Goal: Task Accomplishment & Management: Manage account settings

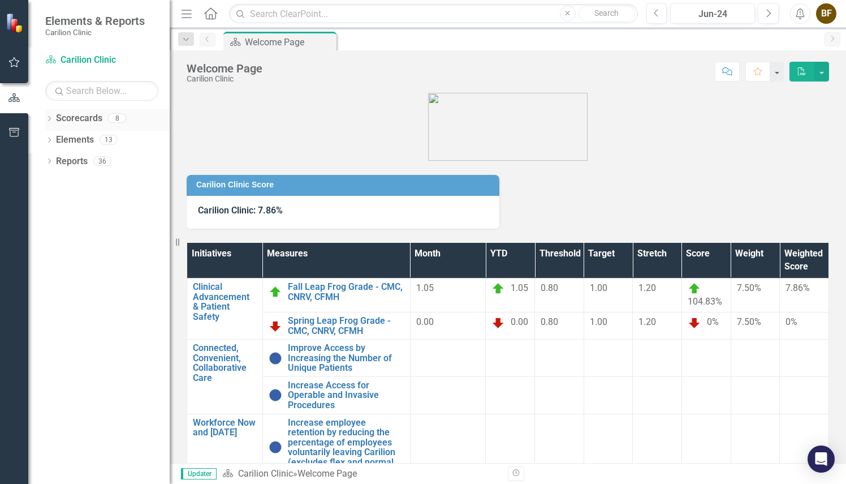
click at [51, 118] on icon "Dropdown" at bounding box center [49, 120] width 8 height 6
click at [95, 202] on link "Rheumatology" at bounding box center [115, 203] width 107 height 13
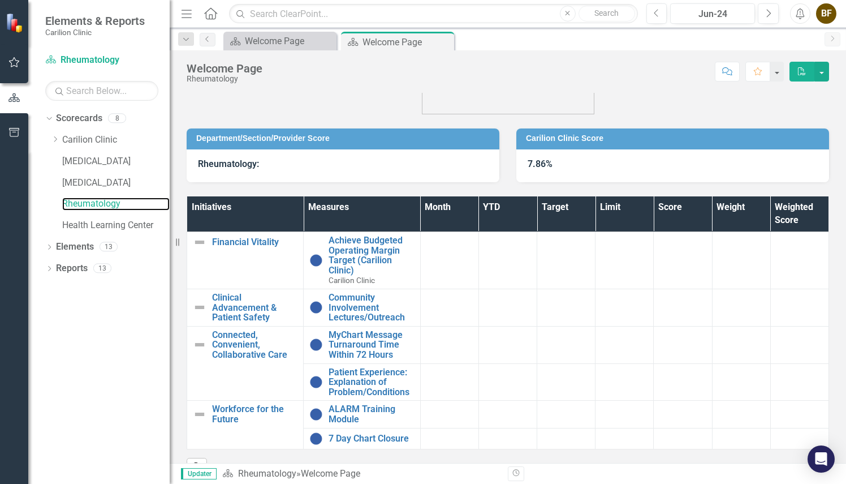
scroll to position [55, 0]
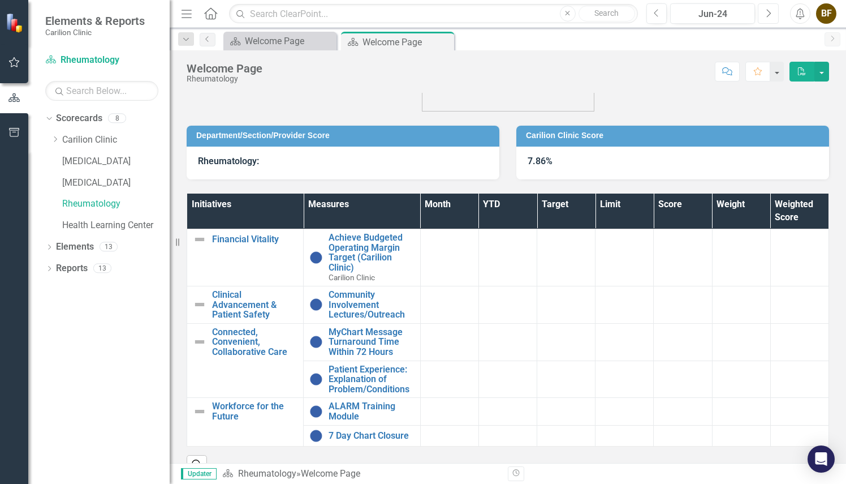
click at [767, 12] on icon "Next" at bounding box center [768, 13] width 6 height 10
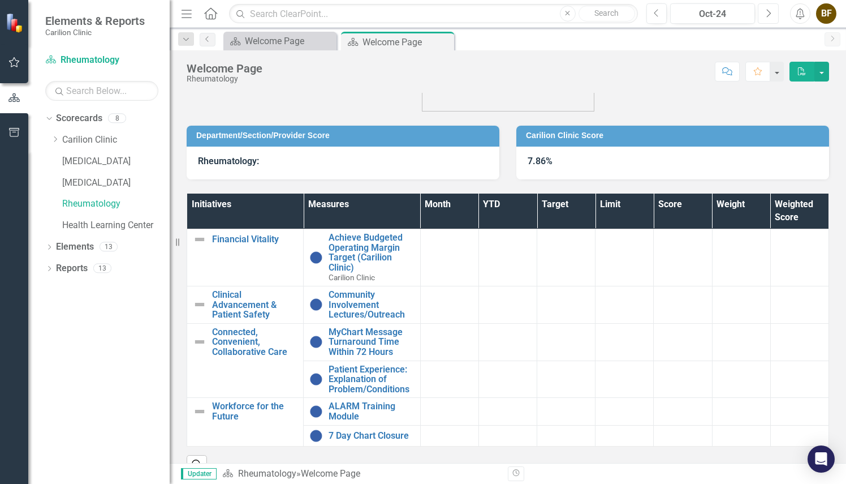
click at [767, 12] on icon "Next" at bounding box center [768, 13] width 6 height 10
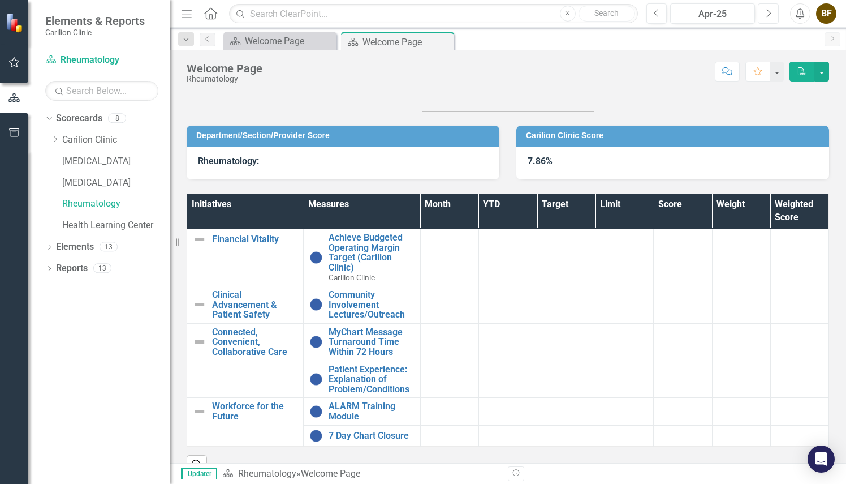
click at [767, 12] on icon "Next" at bounding box center [768, 13] width 6 height 10
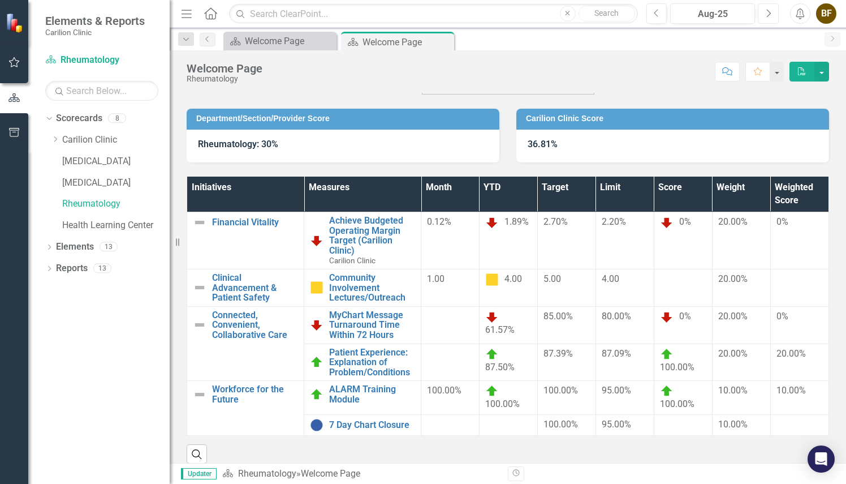
scroll to position [81, 0]
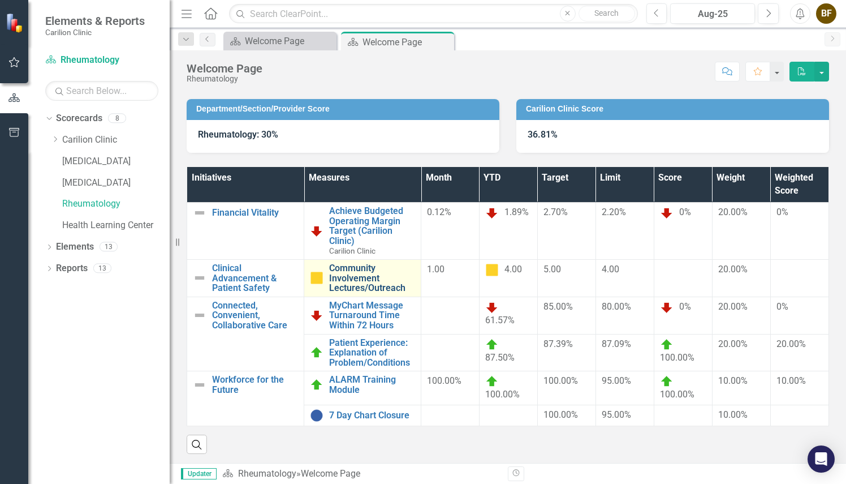
click at [363, 278] on link "Community Involvement Lectures/Outreach" at bounding box center [372, 278] width 86 height 30
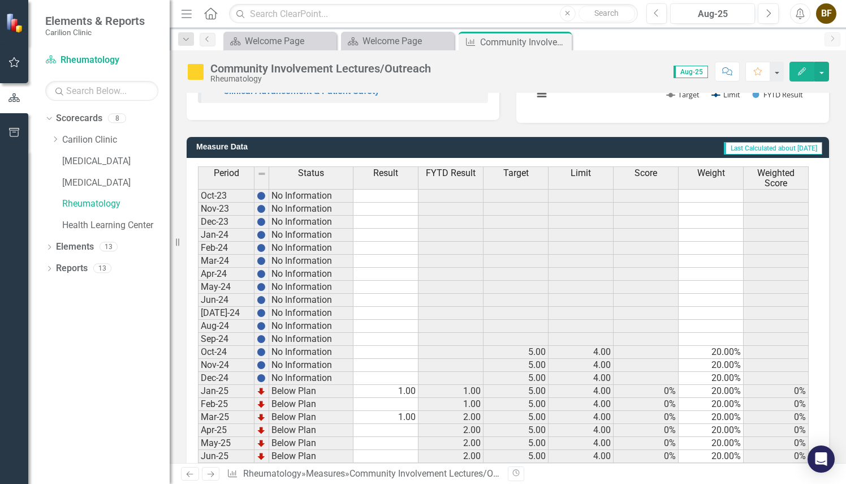
scroll to position [315, 0]
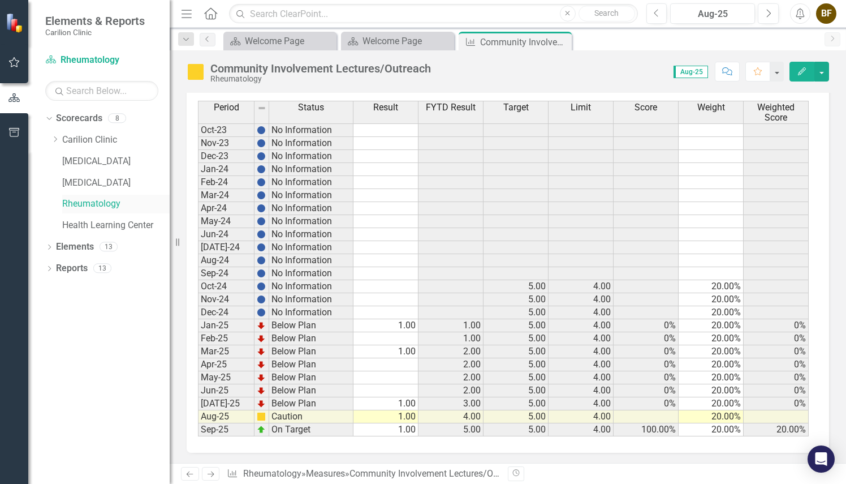
click at [97, 203] on link "Rheumatology" at bounding box center [115, 203] width 107 height 13
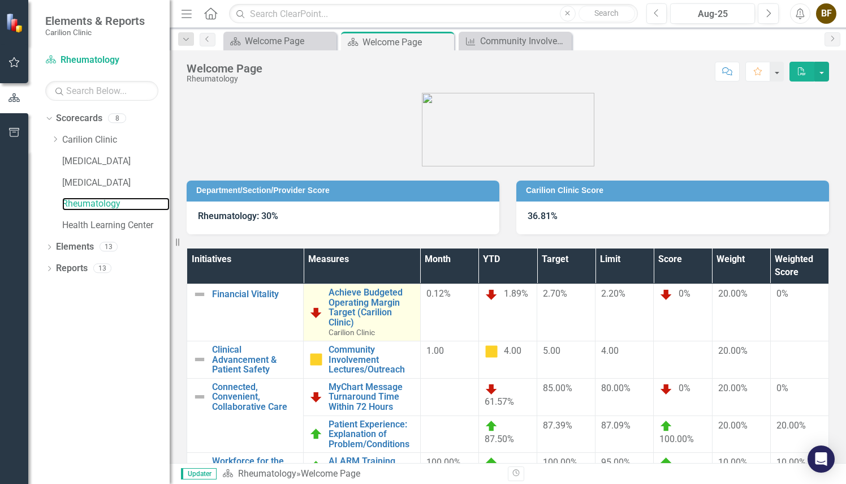
scroll to position [81, 0]
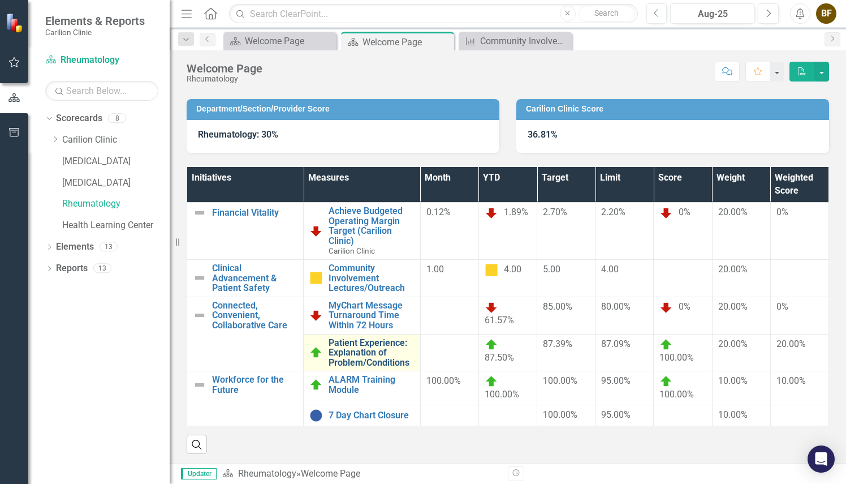
click at [375, 352] on link "Patient Experience: Explanation of Problem/Conditions" at bounding box center [371, 353] width 85 height 30
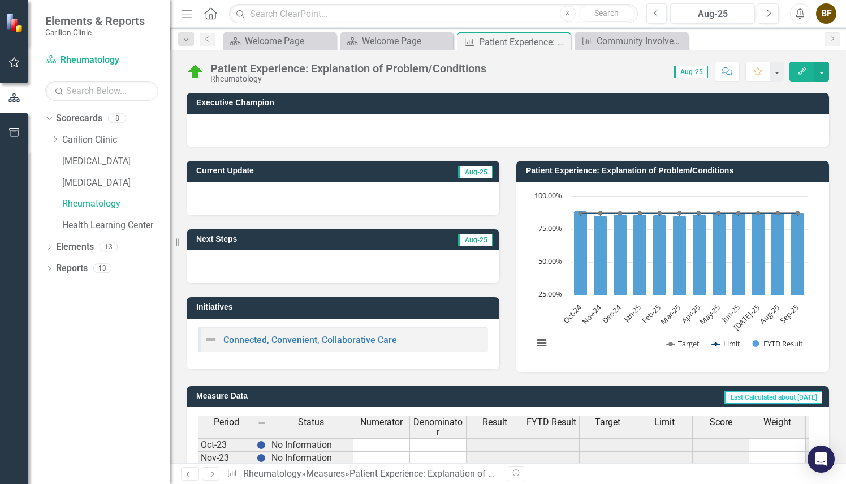
scroll to position [323, 0]
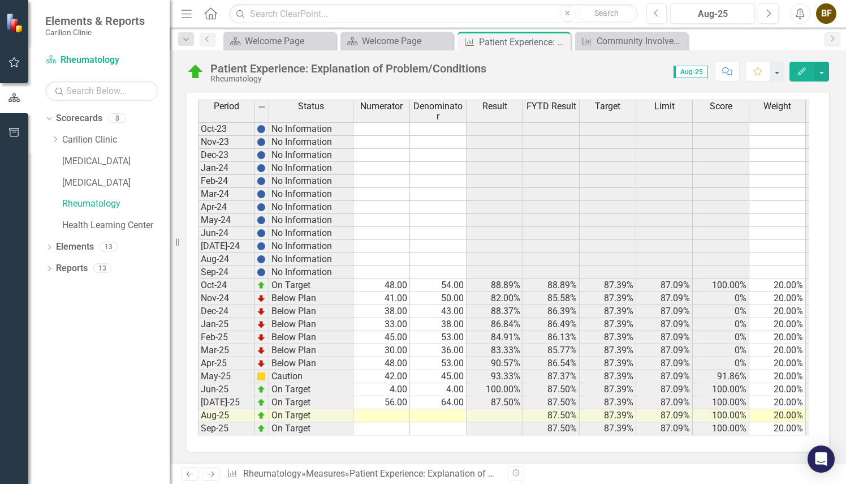
click at [398, 409] on td at bounding box center [382, 415] width 57 height 13
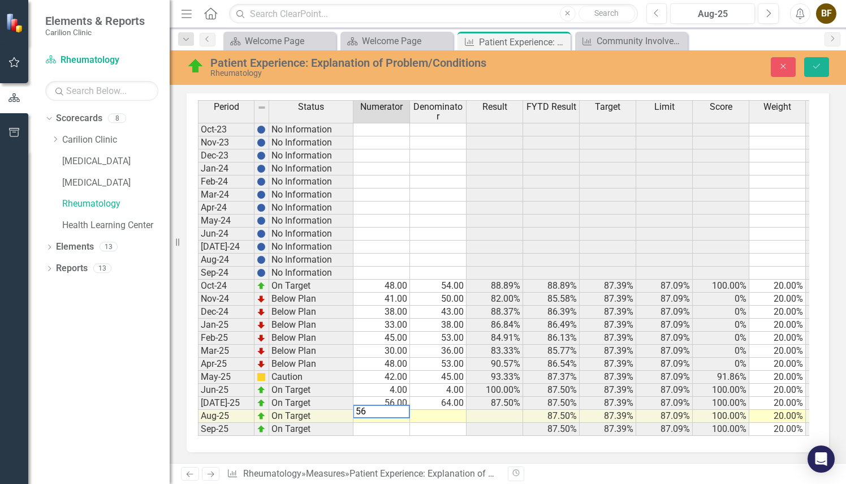
scroll to position [329, 0]
type textarea "56"
click at [450, 410] on td at bounding box center [438, 416] width 57 height 13
type textarea "64"
click at [816, 67] on icon "Save" at bounding box center [817, 66] width 10 height 8
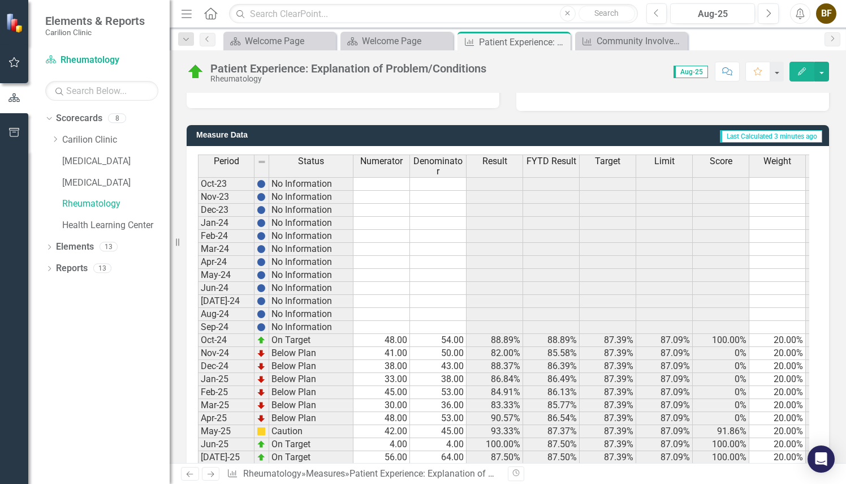
scroll to position [291, 0]
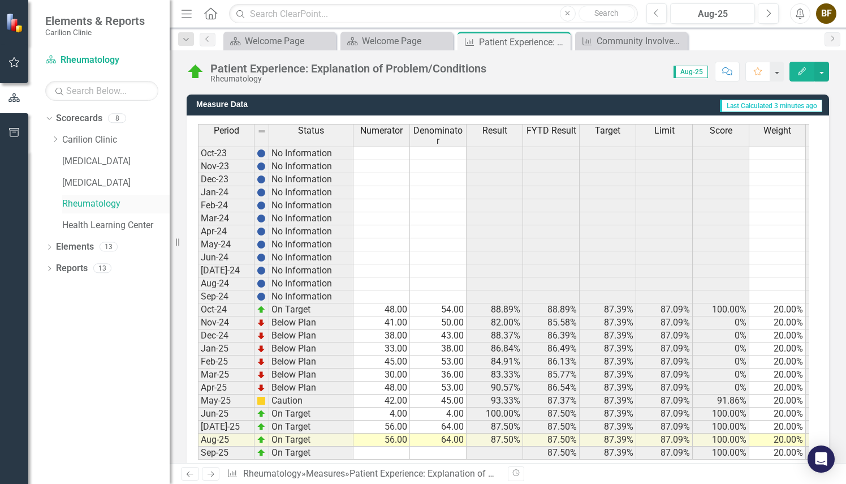
click at [113, 207] on link "Rheumatology" at bounding box center [115, 203] width 107 height 13
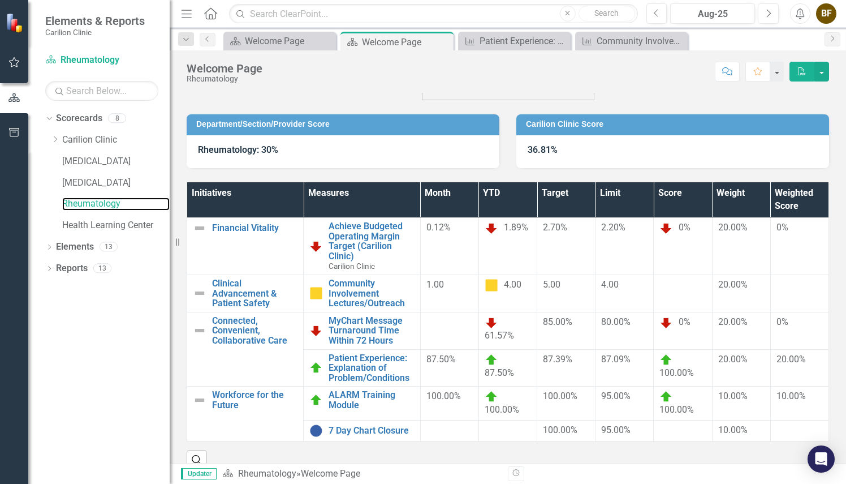
scroll to position [67, 0]
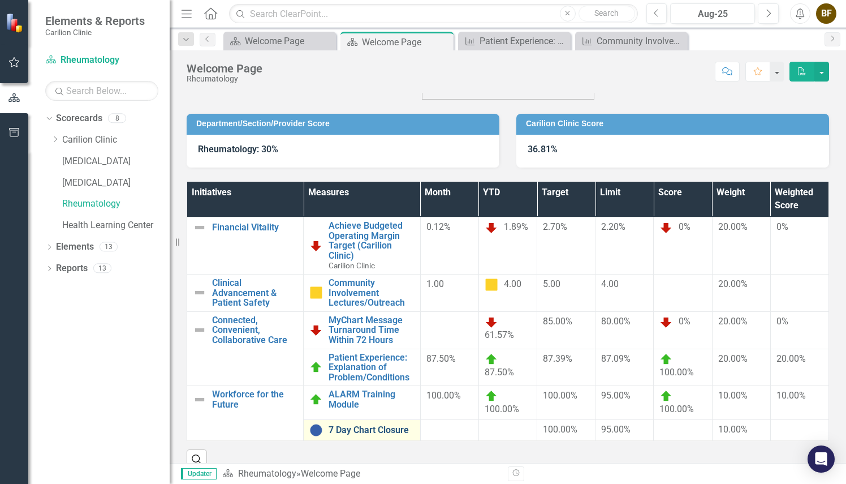
click at [392, 430] on link "7 Day Chart Closure" at bounding box center [371, 430] width 85 height 10
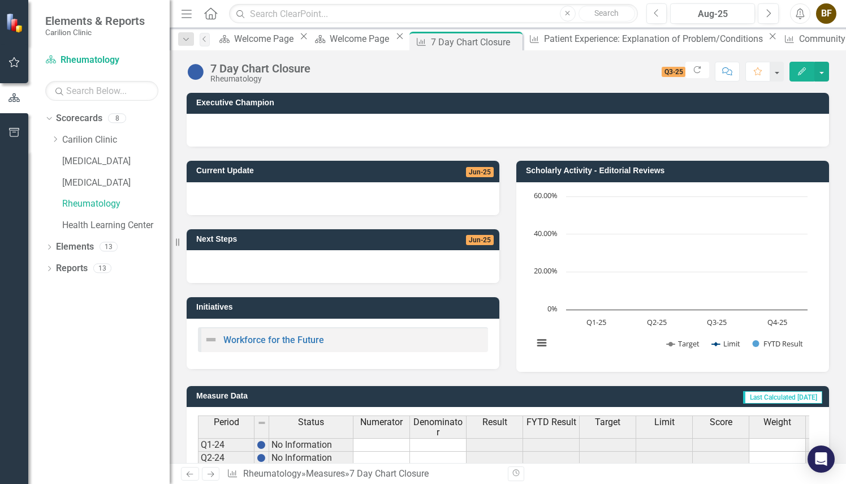
scroll to position [115, 0]
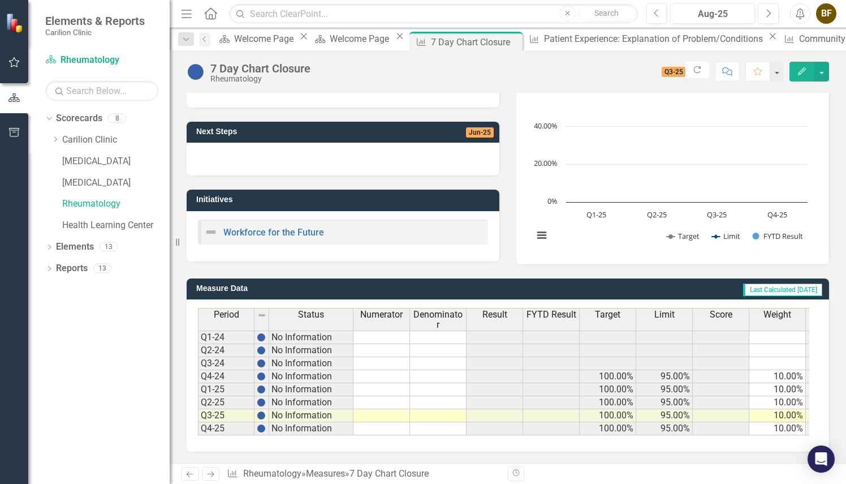
click at [397, 370] on td at bounding box center [382, 376] width 57 height 13
click at [395, 383] on td at bounding box center [382, 389] width 57 height 13
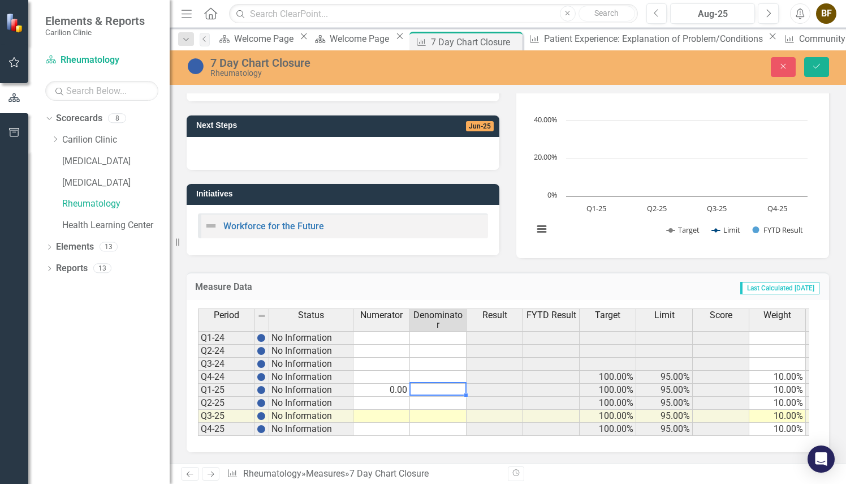
click at [445, 388] on td at bounding box center [438, 390] width 57 height 13
click at [400, 401] on td at bounding box center [382, 403] width 57 height 13
click at [454, 401] on td at bounding box center [438, 403] width 57 height 13
type textarea "0"
click at [815, 70] on icon "Save" at bounding box center [817, 66] width 10 height 8
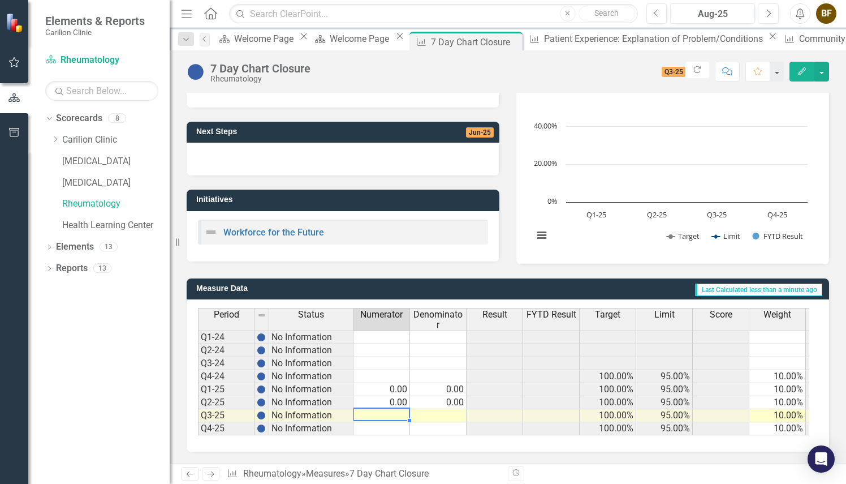
click at [399, 409] on td at bounding box center [382, 415] width 57 height 13
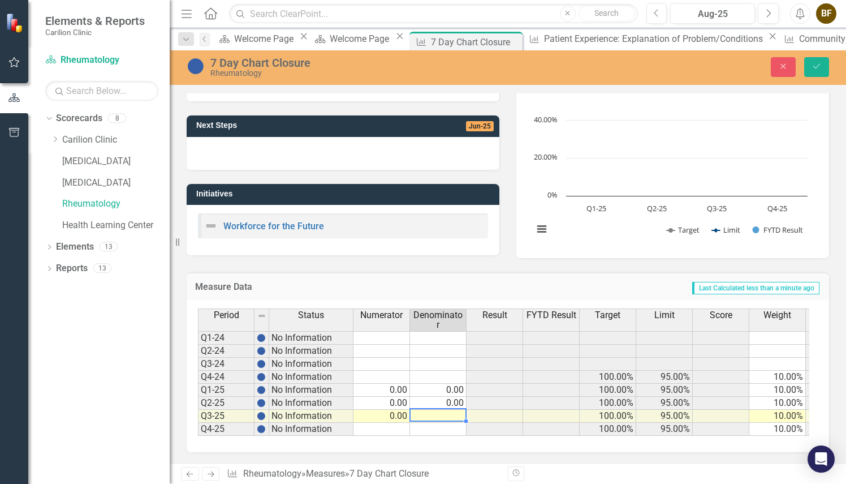
click at [437, 412] on td at bounding box center [438, 416] width 57 height 13
click at [397, 424] on td at bounding box center [382, 429] width 57 height 13
click at [449, 428] on td at bounding box center [438, 429] width 57 height 13
type textarea "0"
click at [819, 68] on icon "Save" at bounding box center [817, 66] width 10 height 8
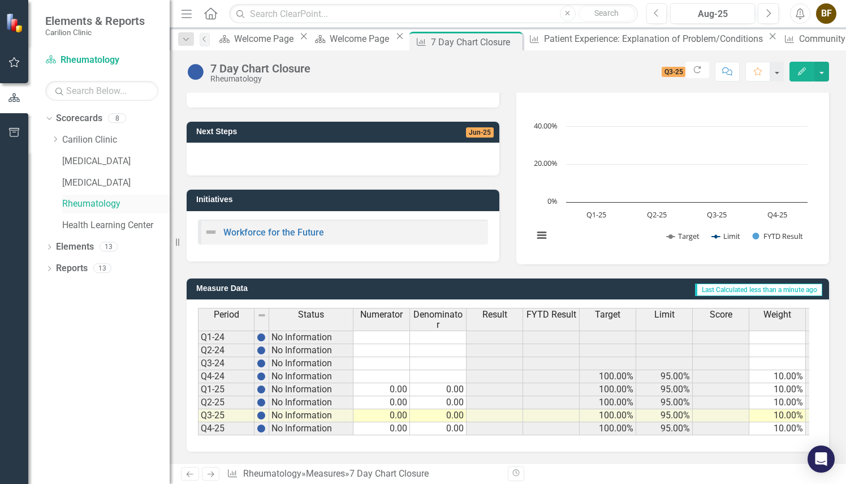
click at [91, 206] on link "Rheumatology" at bounding box center [115, 203] width 107 height 13
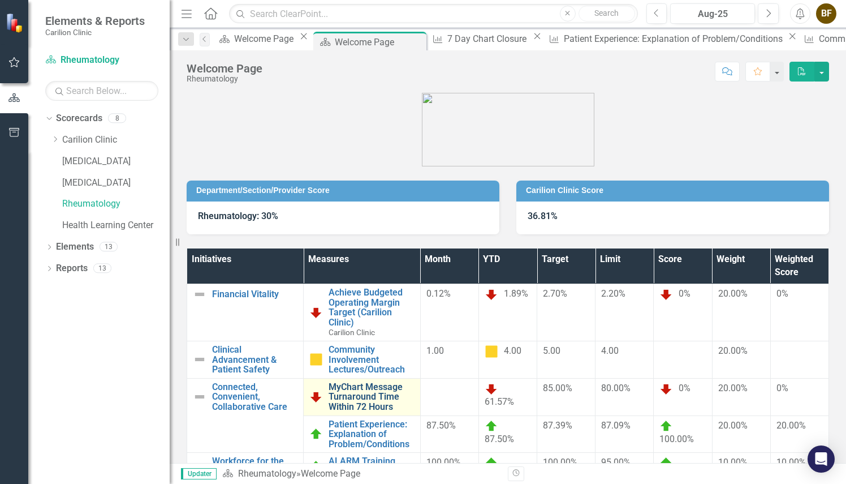
click at [387, 382] on link "MyChart Message Turnaround Time Within 72 Hours" at bounding box center [371, 397] width 85 height 30
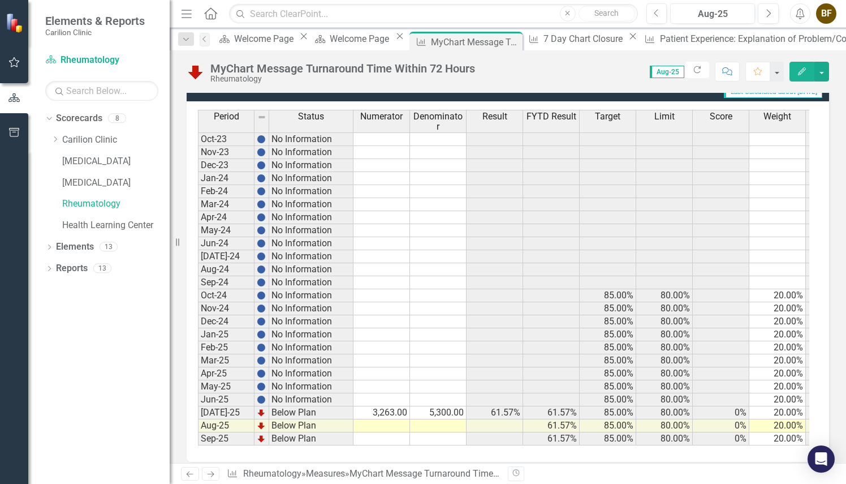
scroll to position [323, 0]
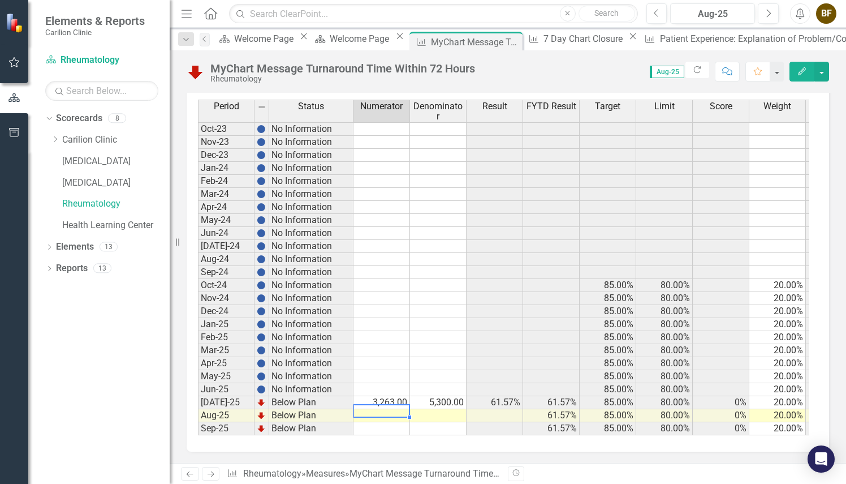
click at [395, 409] on td at bounding box center [382, 415] width 57 height 13
click at [373, 409] on td at bounding box center [382, 415] width 57 height 13
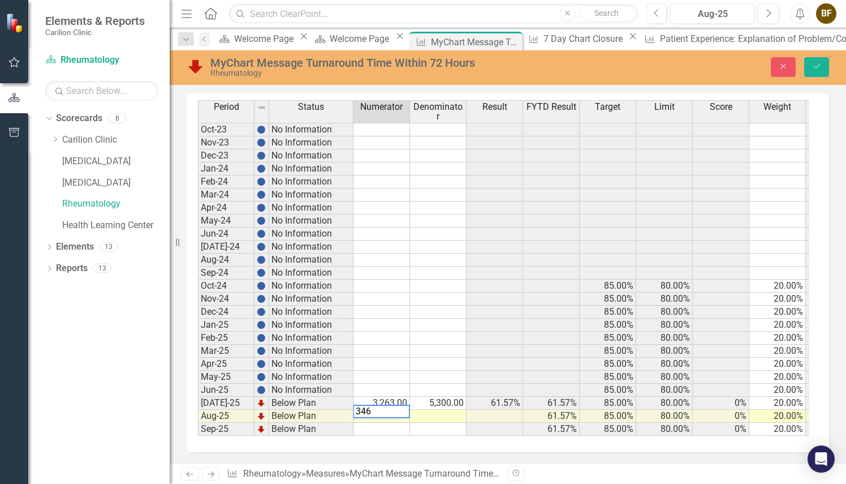
scroll to position [329, 0]
click at [445, 410] on td at bounding box center [438, 416] width 57 height 13
click at [508, 410] on td at bounding box center [495, 416] width 57 height 13
click at [388, 384] on td at bounding box center [382, 390] width 57 height 13
click at [403, 397] on td "3,263.00" at bounding box center [382, 403] width 57 height 13
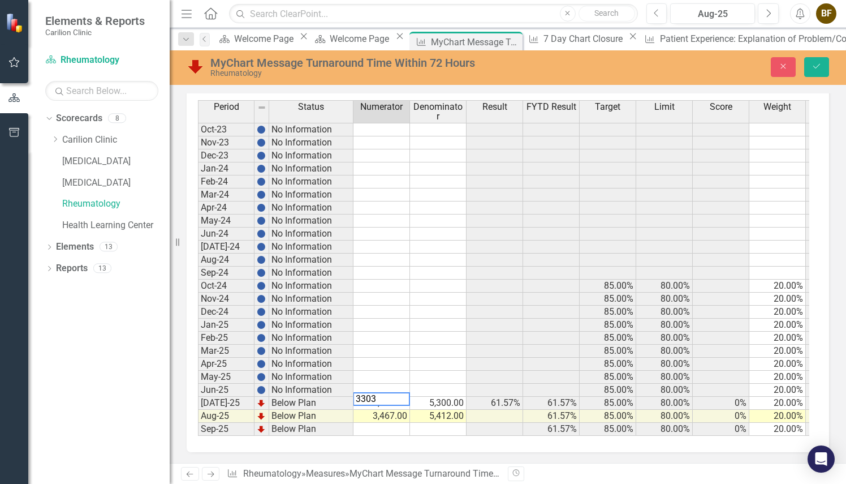
click at [448, 397] on td "5,300.00" at bounding box center [438, 403] width 57 height 13
click at [393, 384] on td at bounding box center [382, 390] width 57 height 13
click at [435, 384] on td at bounding box center [438, 390] width 57 height 13
click at [392, 371] on td at bounding box center [382, 377] width 57 height 13
click at [397, 384] on td "3,121.00" at bounding box center [382, 390] width 57 height 13
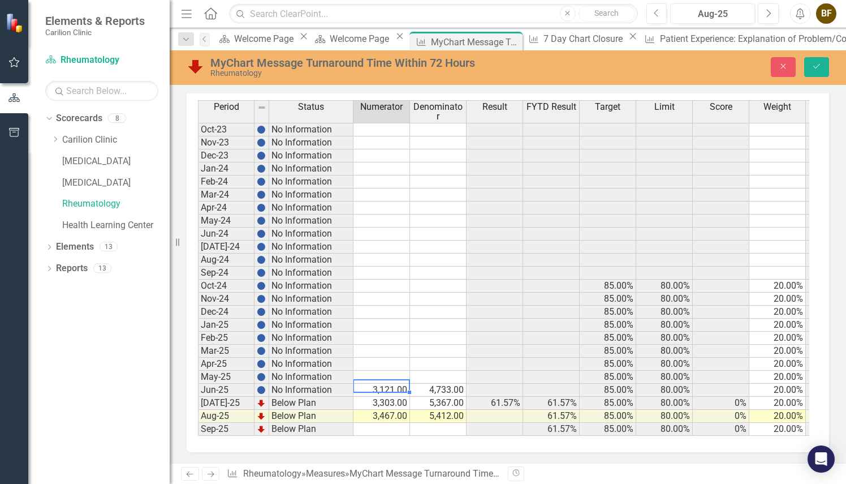
click at [399, 384] on td "3,121.00" at bounding box center [382, 390] width 57 height 13
click at [392, 371] on td at bounding box center [382, 377] width 57 height 13
click at [433, 371] on td at bounding box center [438, 377] width 57 height 13
click at [386, 358] on td at bounding box center [382, 364] width 57 height 13
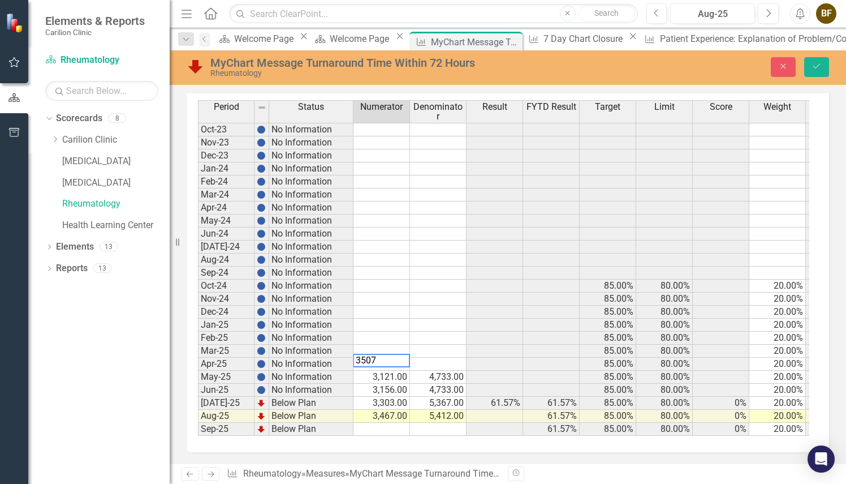
click at [441, 358] on td at bounding box center [438, 364] width 57 height 13
click at [395, 345] on td at bounding box center [382, 351] width 57 height 13
click at [438, 345] on td at bounding box center [438, 351] width 57 height 13
click at [392, 332] on td at bounding box center [382, 338] width 57 height 13
click at [435, 332] on td at bounding box center [438, 338] width 57 height 13
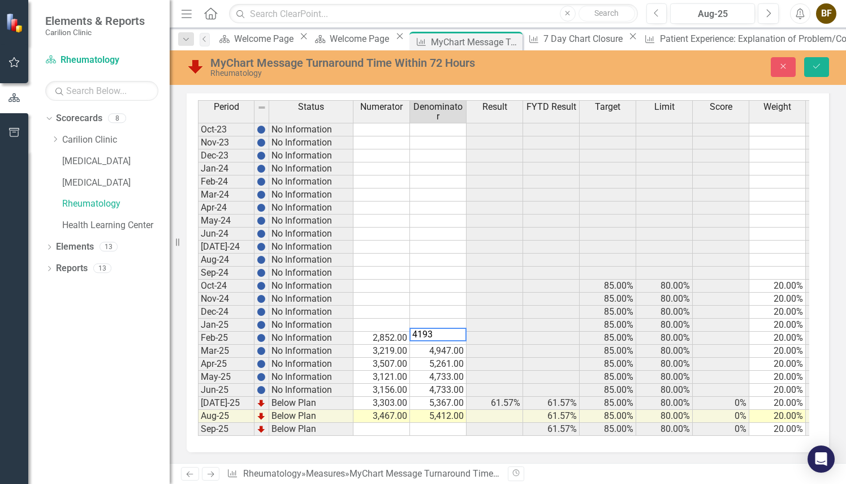
click at [397, 319] on td at bounding box center [382, 325] width 57 height 13
click at [446, 319] on td at bounding box center [438, 325] width 57 height 13
type textarea "5048"
click at [816, 60] on button "Save" at bounding box center [817, 67] width 25 height 20
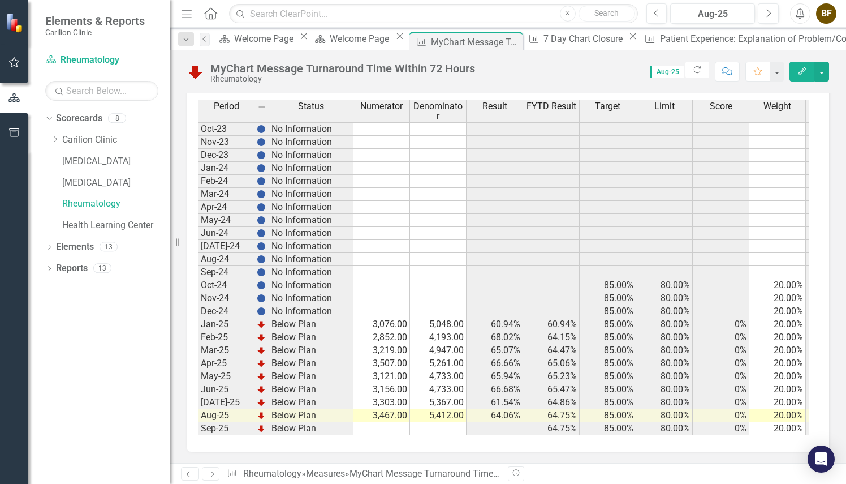
scroll to position [323, 0]
click at [88, 204] on link "Rheumatology" at bounding box center [115, 203] width 107 height 13
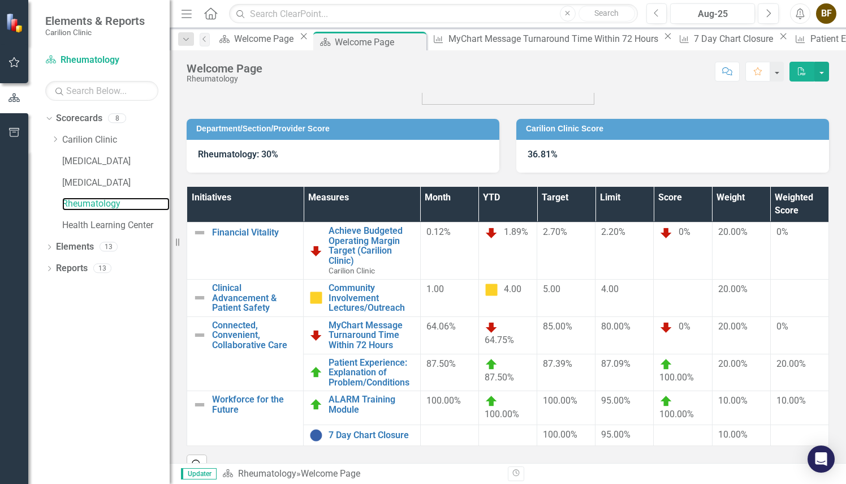
scroll to position [75, 0]
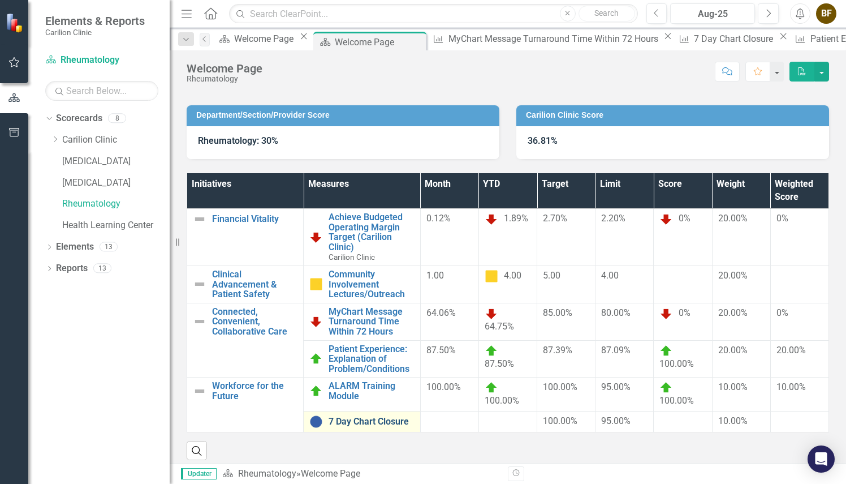
click at [389, 416] on link "7 Day Chart Closure" at bounding box center [371, 421] width 85 height 10
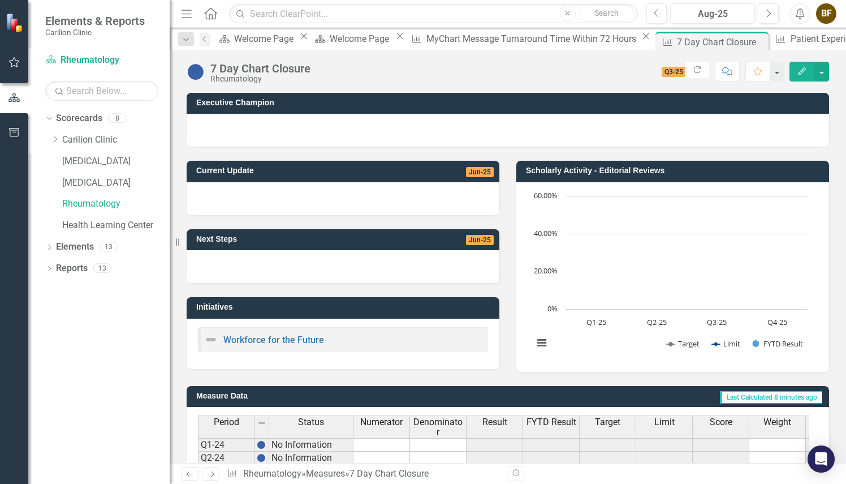
scroll to position [115, 0]
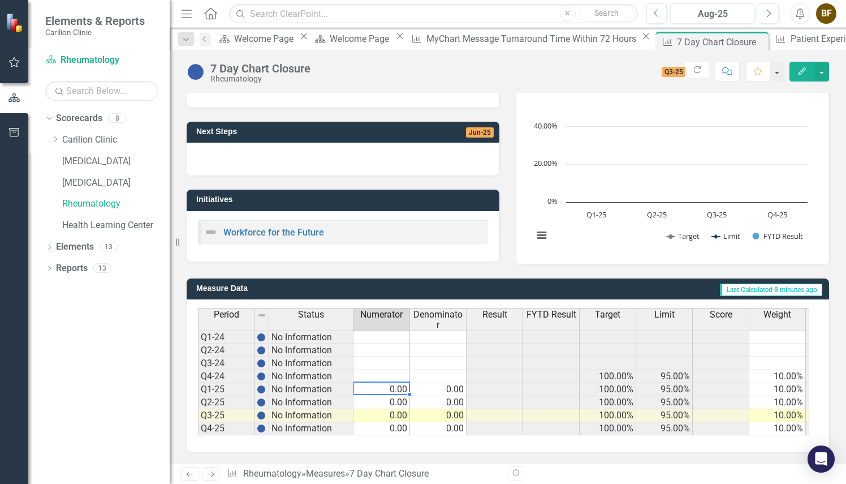
click at [402, 383] on td "0.00" at bounding box center [382, 389] width 57 height 13
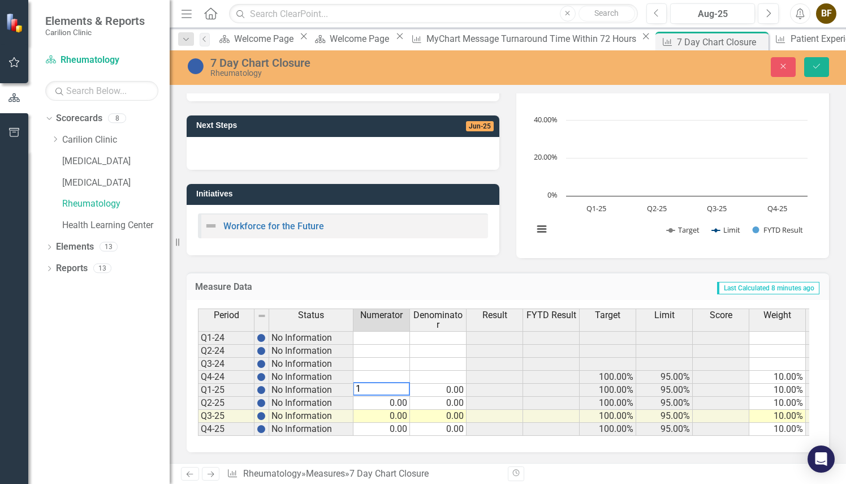
click at [445, 386] on div "Period Status Numerator Denominator Result FYTD Result Target Limit Score Weigh…" at bounding box center [504, 371] width 612 height 127
click at [393, 401] on td "0.00" at bounding box center [382, 403] width 57 height 13
click at [442, 401] on div "Period Status Numerator Denominator Result FYTD Result Target Limit Score Weigh…" at bounding box center [504, 371] width 612 height 127
click at [398, 414] on div "Period Status Numerator Denominator Result FYTD Result Target Limit Score Weigh…" at bounding box center [504, 371] width 612 height 127
click at [446, 414] on td "0.00" at bounding box center [438, 416] width 57 height 13
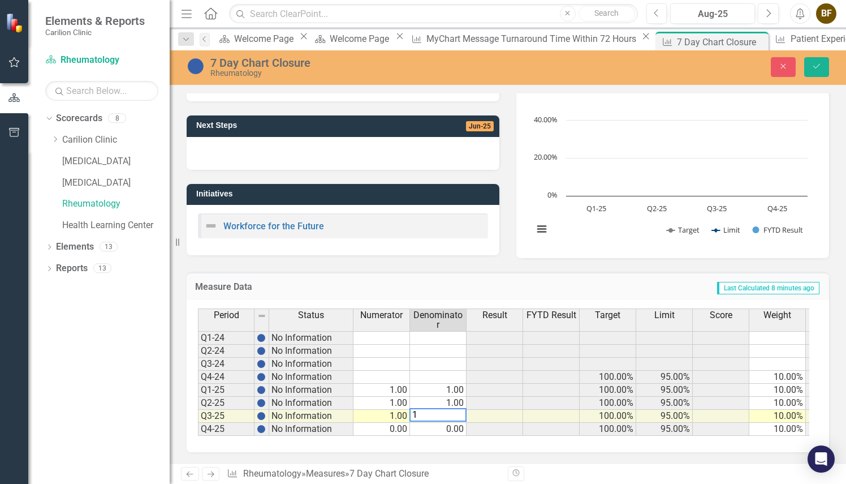
click at [400, 428] on td "0.00" at bounding box center [382, 429] width 57 height 13
click at [444, 427] on td "0.00" at bounding box center [438, 429] width 57 height 13
type textarea "1"
click at [811, 64] on button "Save" at bounding box center [817, 67] width 25 height 20
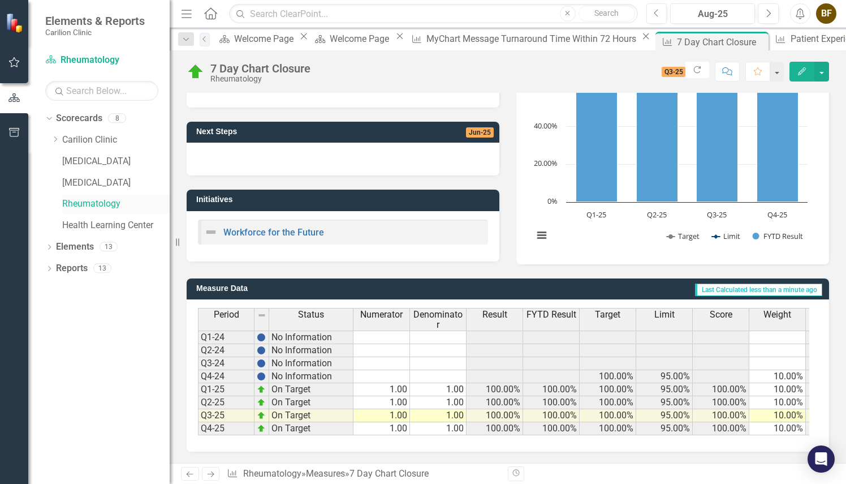
click at [89, 203] on link "Rheumatology" at bounding box center [115, 203] width 107 height 13
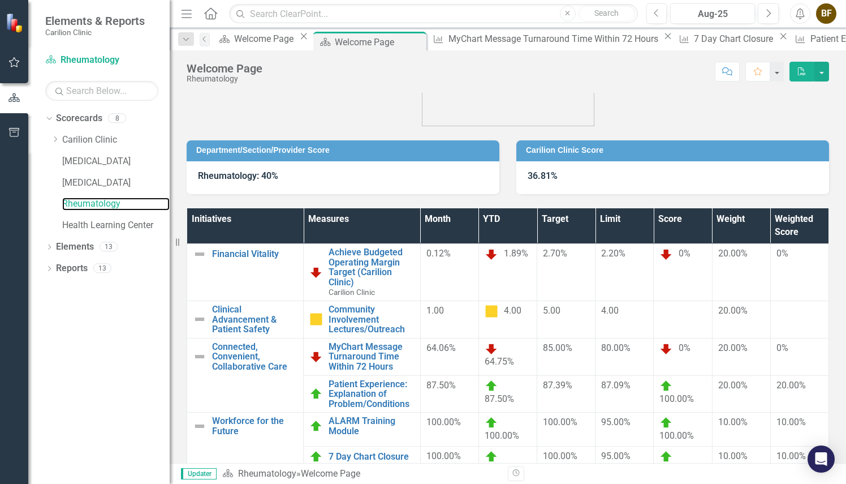
scroll to position [35, 0]
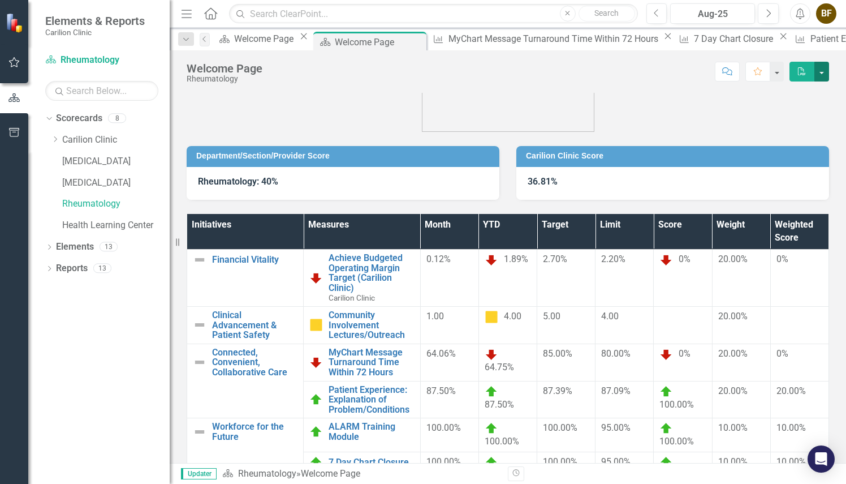
click at [825, 68] on button "button" at bounding box center [822, 72] width 15 height 20
click at [792, 115] on link "PDF Export to PDF" at bounding box center [783, 114] width 92 height 21
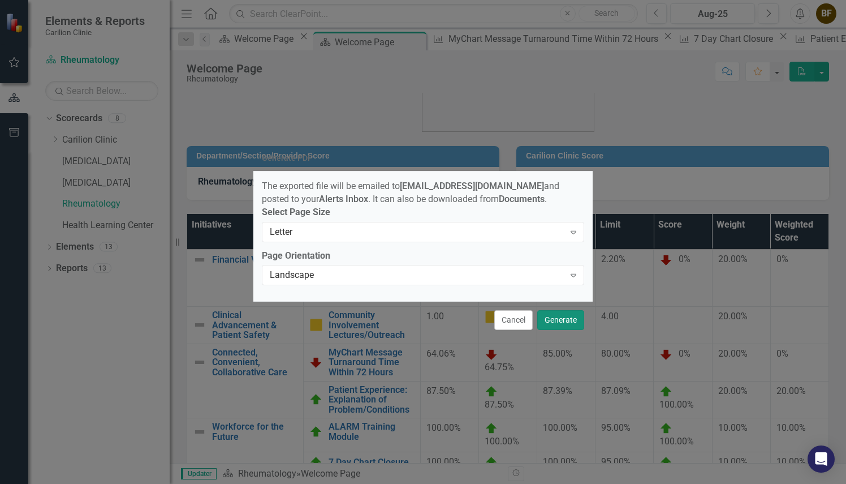
click at [562, 324] on button "Generate" at bounding box center [560, 320] width 47 height 20
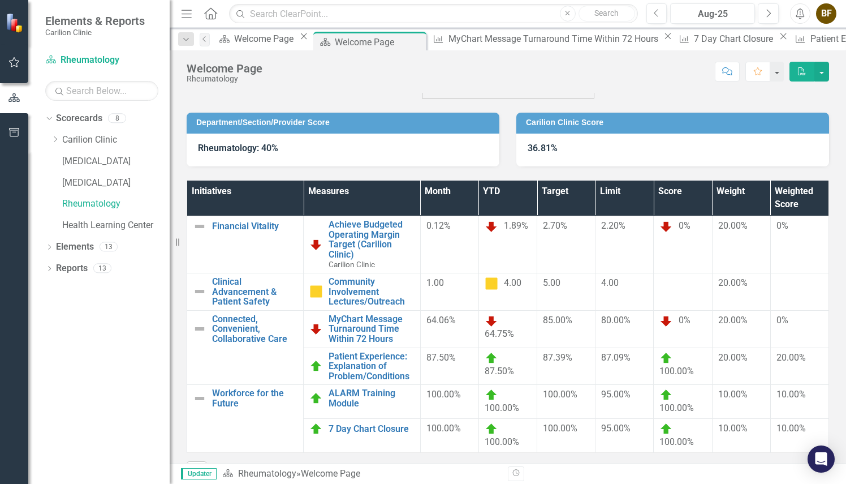
scroll to position [67, 0]
